Goal: Information Seeking & Learning: Understand process/instructions

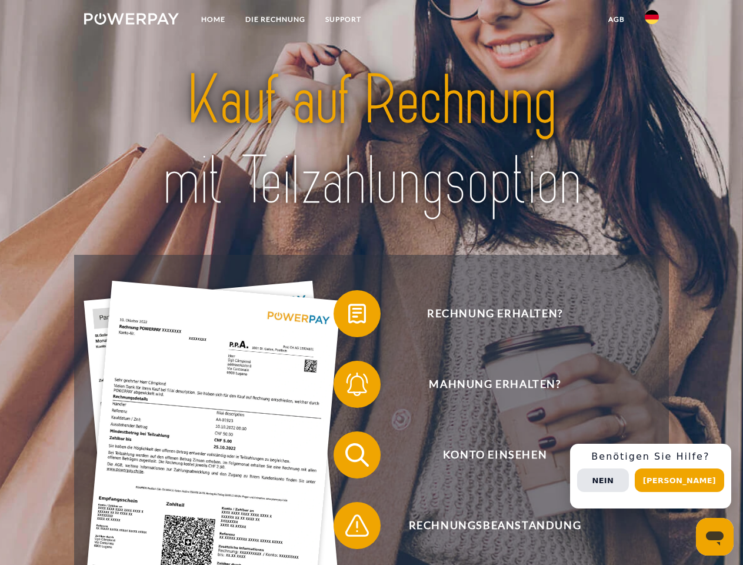
click at [131, 21] on img at bounding box center [131, 19] width 95 height 12
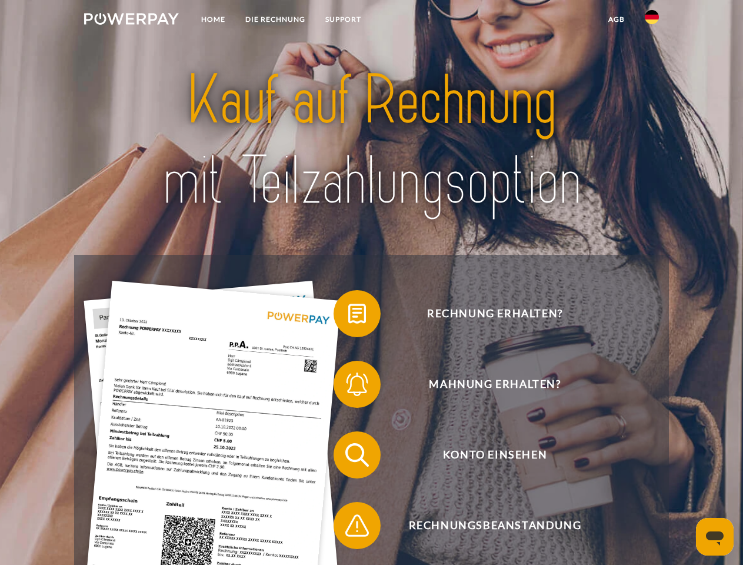
click at [652, 21] on img at bounding box center [652, 17] width 14 height 14
click at [616, 19] on link "agb" at bounding box center [616, 19] width 36 height 21
click at [348, 316] on span at bounding box center [339, 313] width 59 height 59
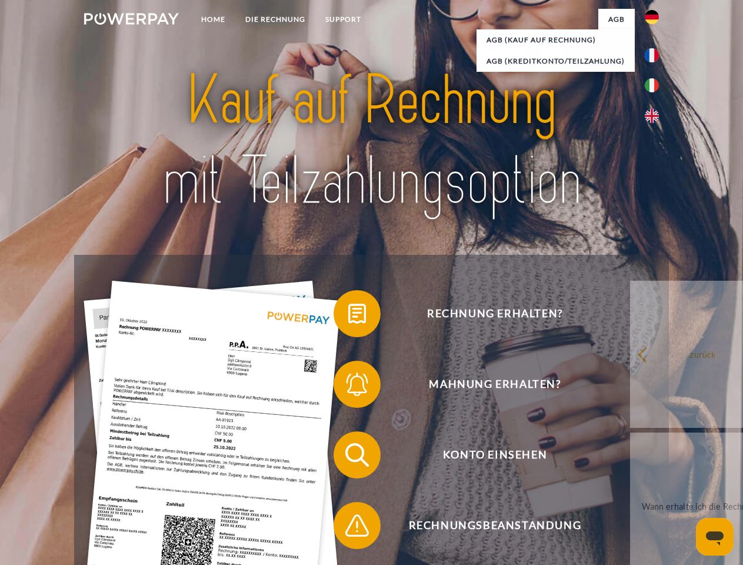
click at [348, 387] on span at bounding box center [339, 384] width 59 height 59
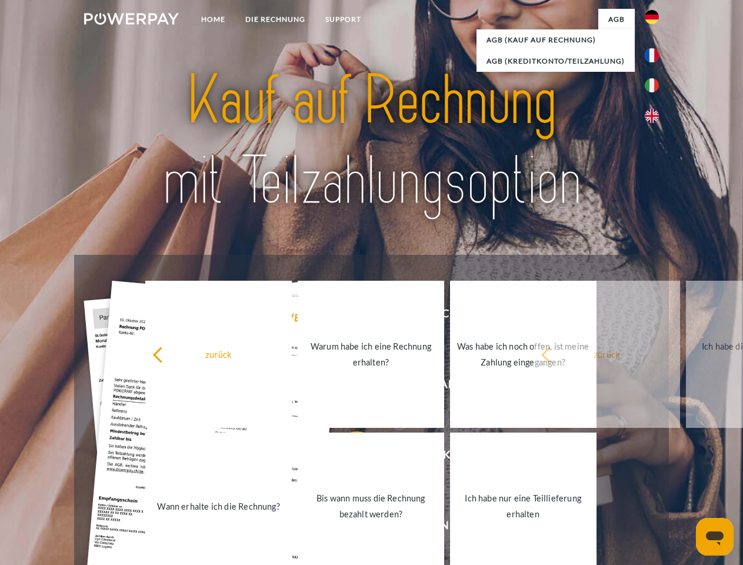
click at [348, 457] on link "Bis wann muss die Rechnung bezahlt werden?" at bounding box center [371, 505] width 147 height 147
click at [348, 528] on span at bounding box center [339, 525] width 59 height 59
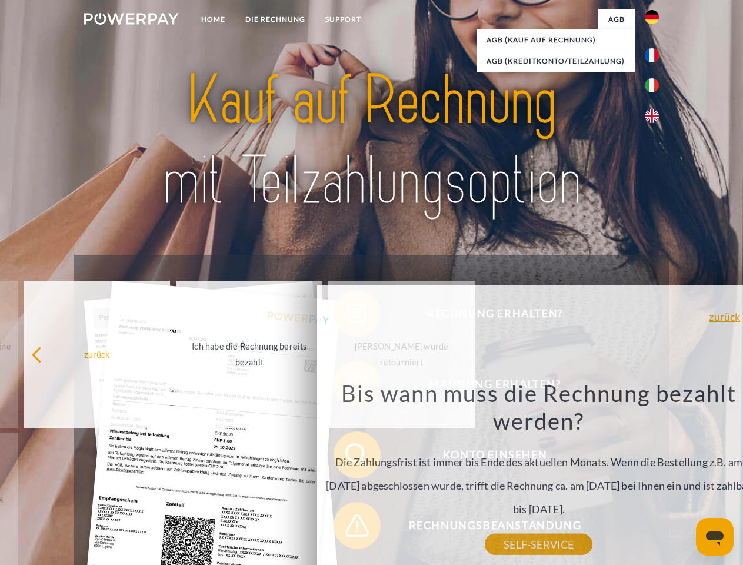
click at [655, 476] on div "Rechnung erhalten? Mahnung erhalten? Konto einsehen" at bounding box center [371, 490] width 594 height 471
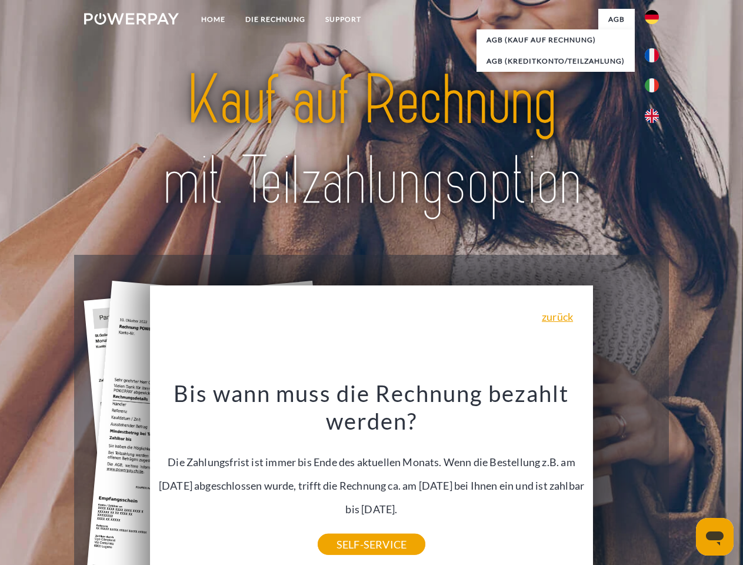
click at [626, 478] on span "Konto einsehen" at bounding box center [495, 454] width 288 height 47
click at [684, 480] on header "Home DIE RECHNUNG SUPPORT" at bounding box center [371, 406] width 743 height 813
